Goal: Find specific page/section

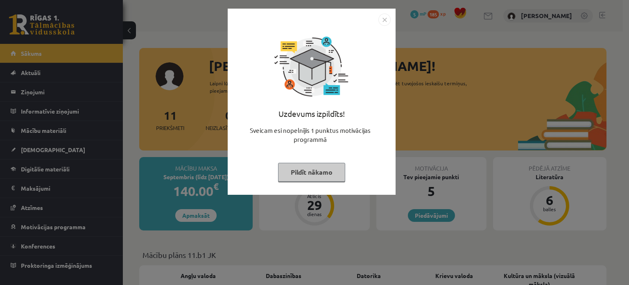
click at [319, 169] on button "Pildīt nākamo" at bounding box center [311, 172] width 67 height 19
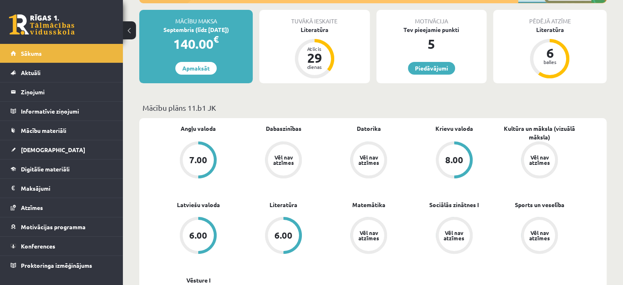
scroll to position [24, 0]
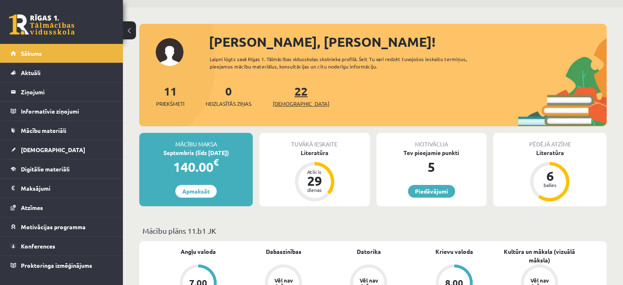
click at [286, 97] on link "22 Ieskaites" at bounding box center [301, 96] width 57 height 24
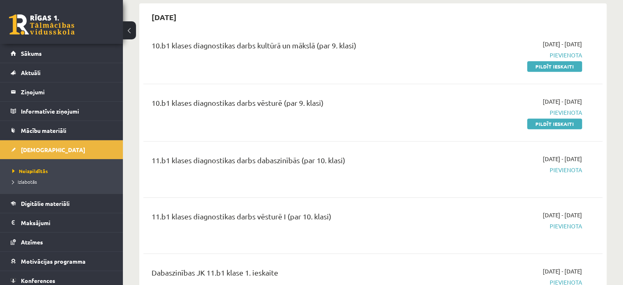
scroll to position [819, 0]
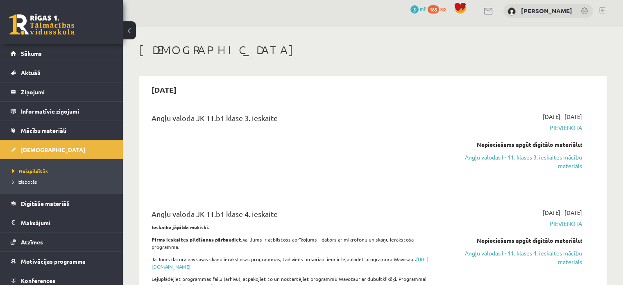
scroll to position [0, 0]
